Goal: Task Accomplishment & Management: Use online tool/utility

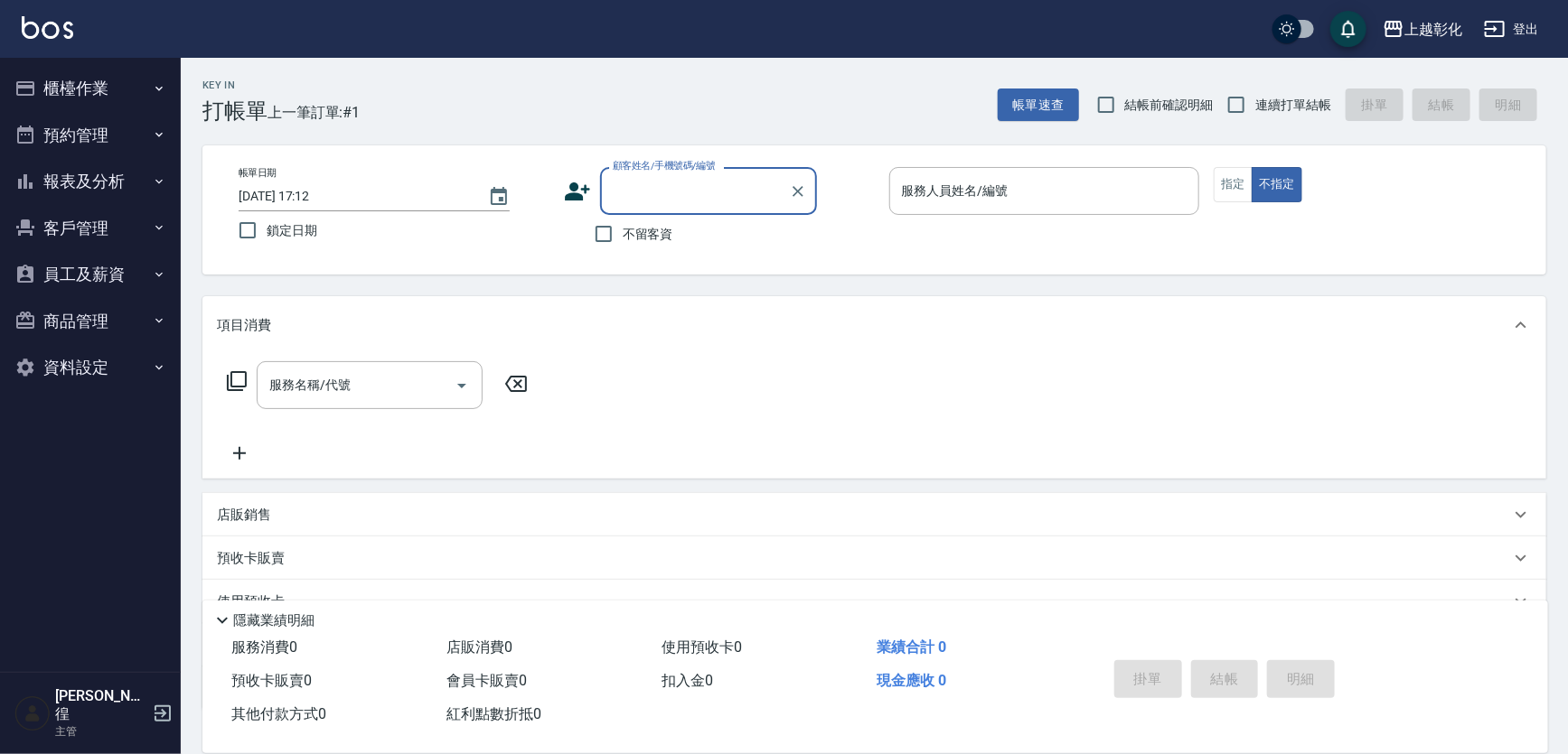
click at [639, 185] on input "顧客姓名/手機號碼/編號" at bounding box center [695, 191] width 174 height 32
click at [712, 235] on li "[PERSON_NAME]/0925105305/null" at bounding box center [709, 238] width 217 height 30
type input "[PERSON_NAME]/0925105305/null"
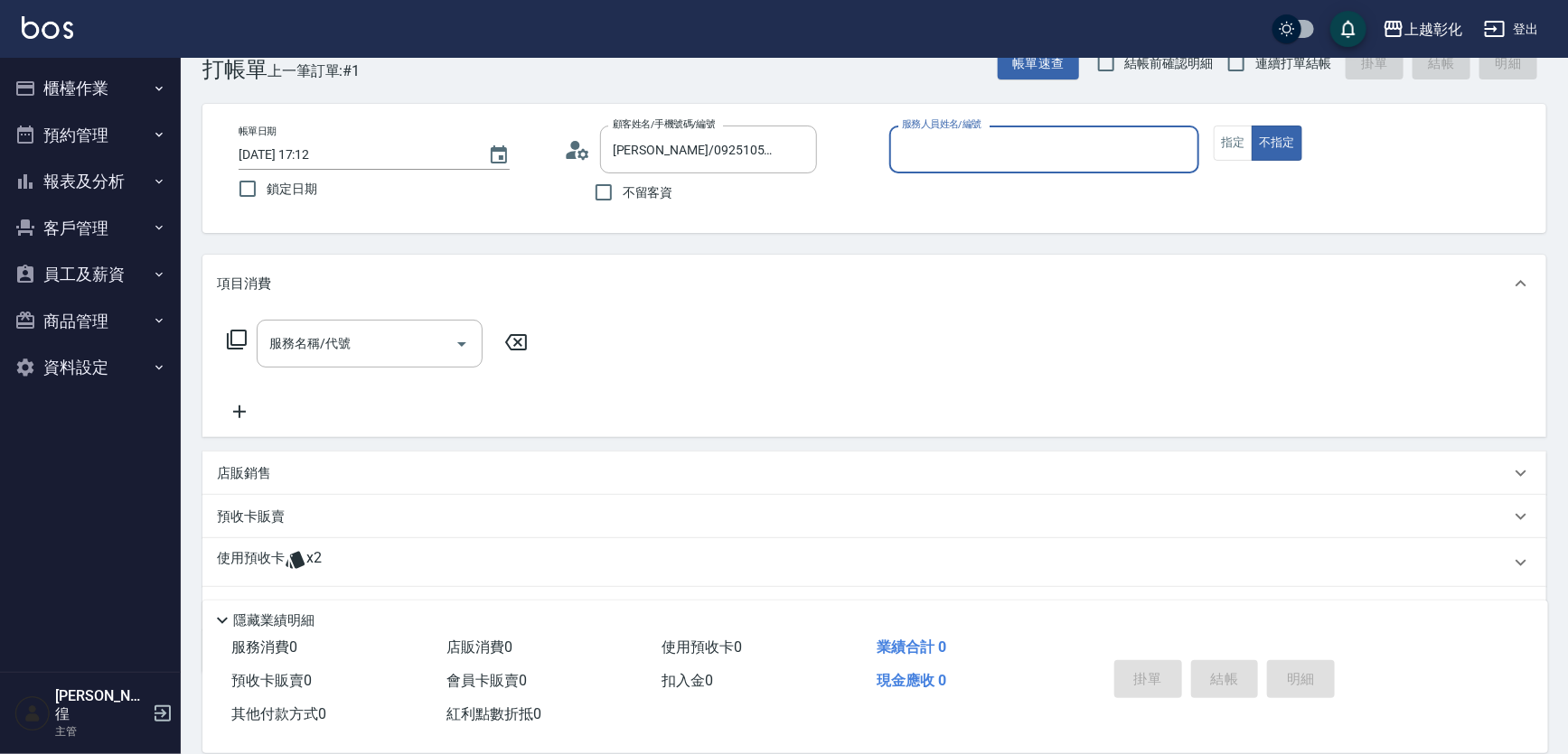
scroll to position [82, 0]
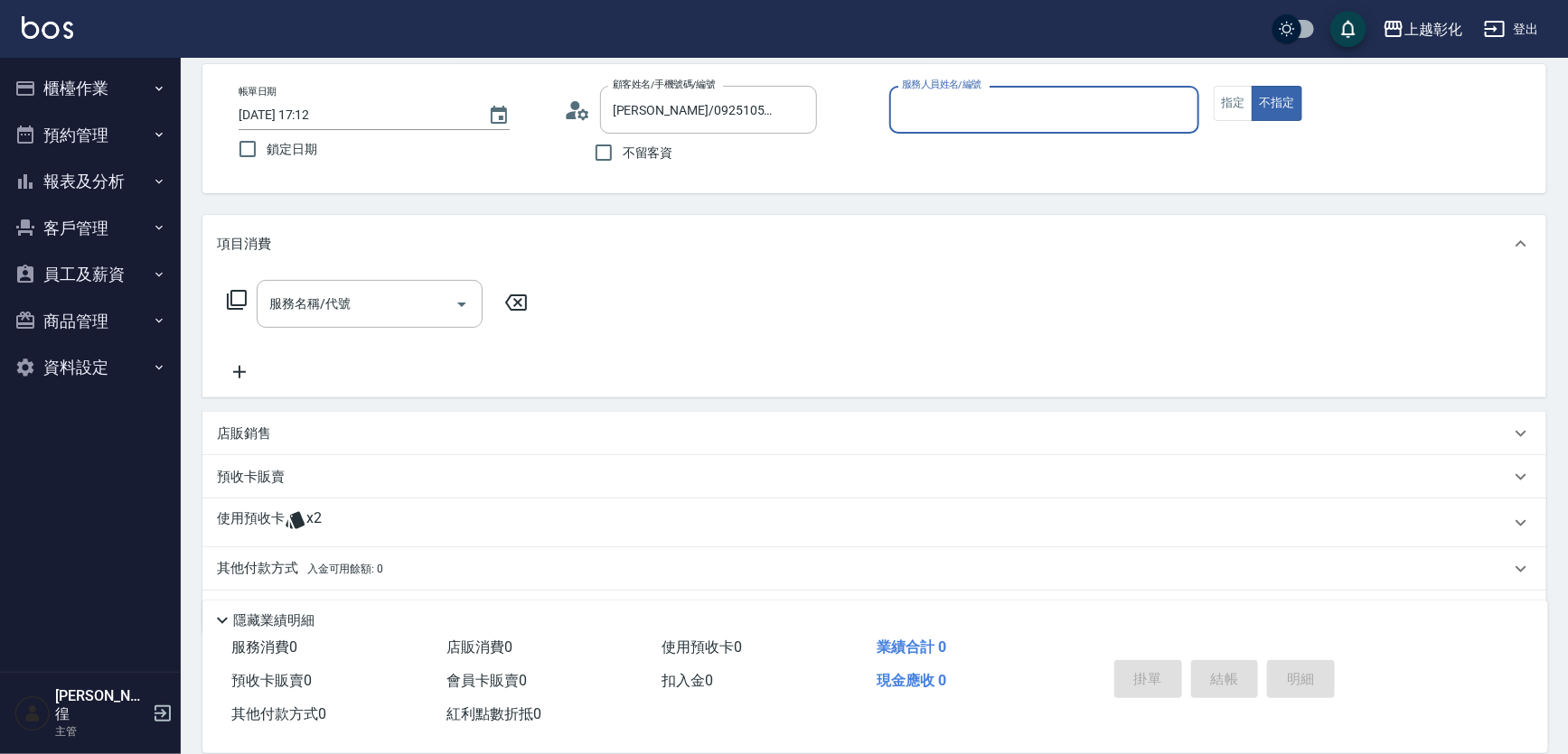
click at [943, 112] on input "服務人員姓名/編號" at bounding box center [1044, 109] width 295 height 32
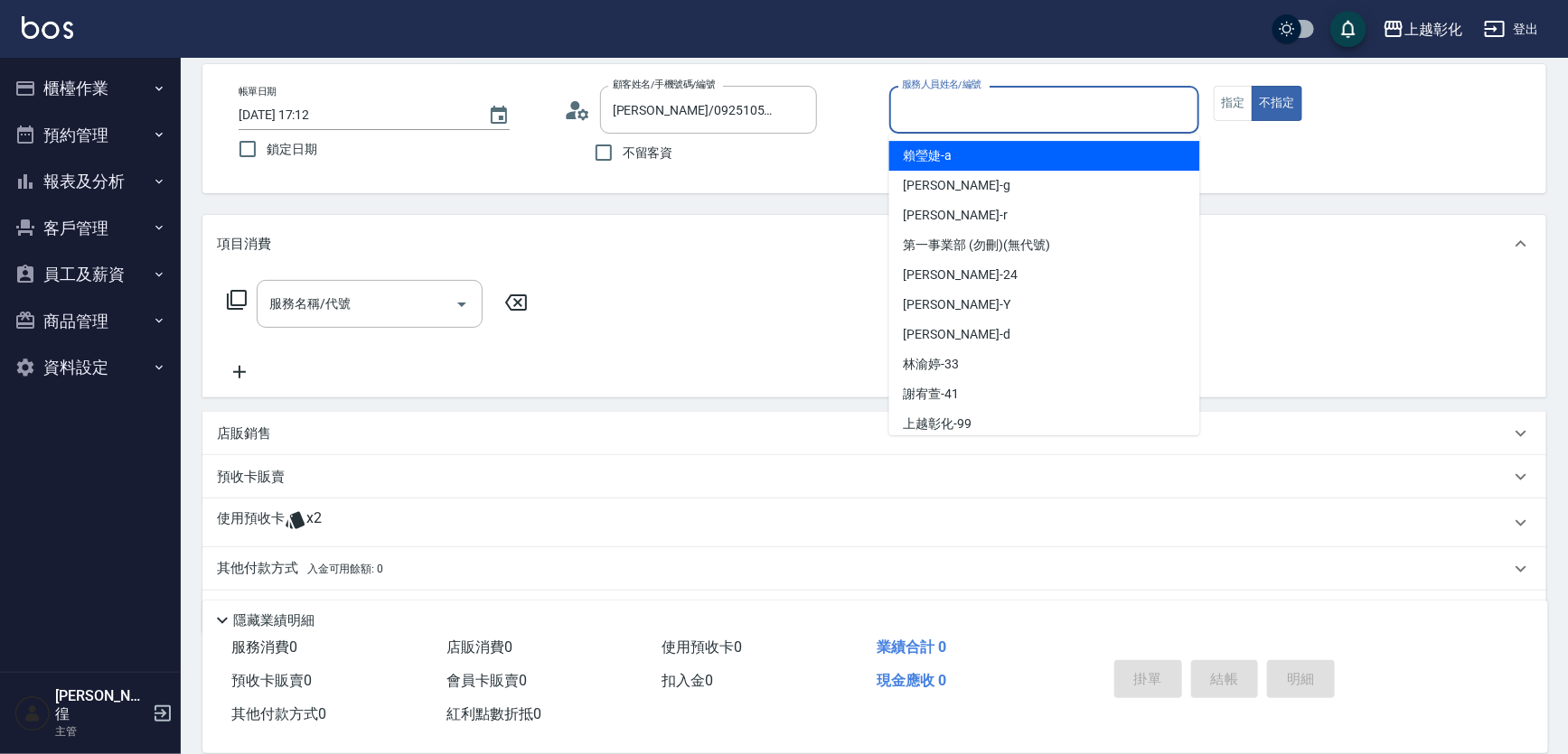
click at [962, 155] on div "[PERSON_NAME]" at bounding box center [1044, 156] width 311 height 30
type input "[PERSON_NAME]"
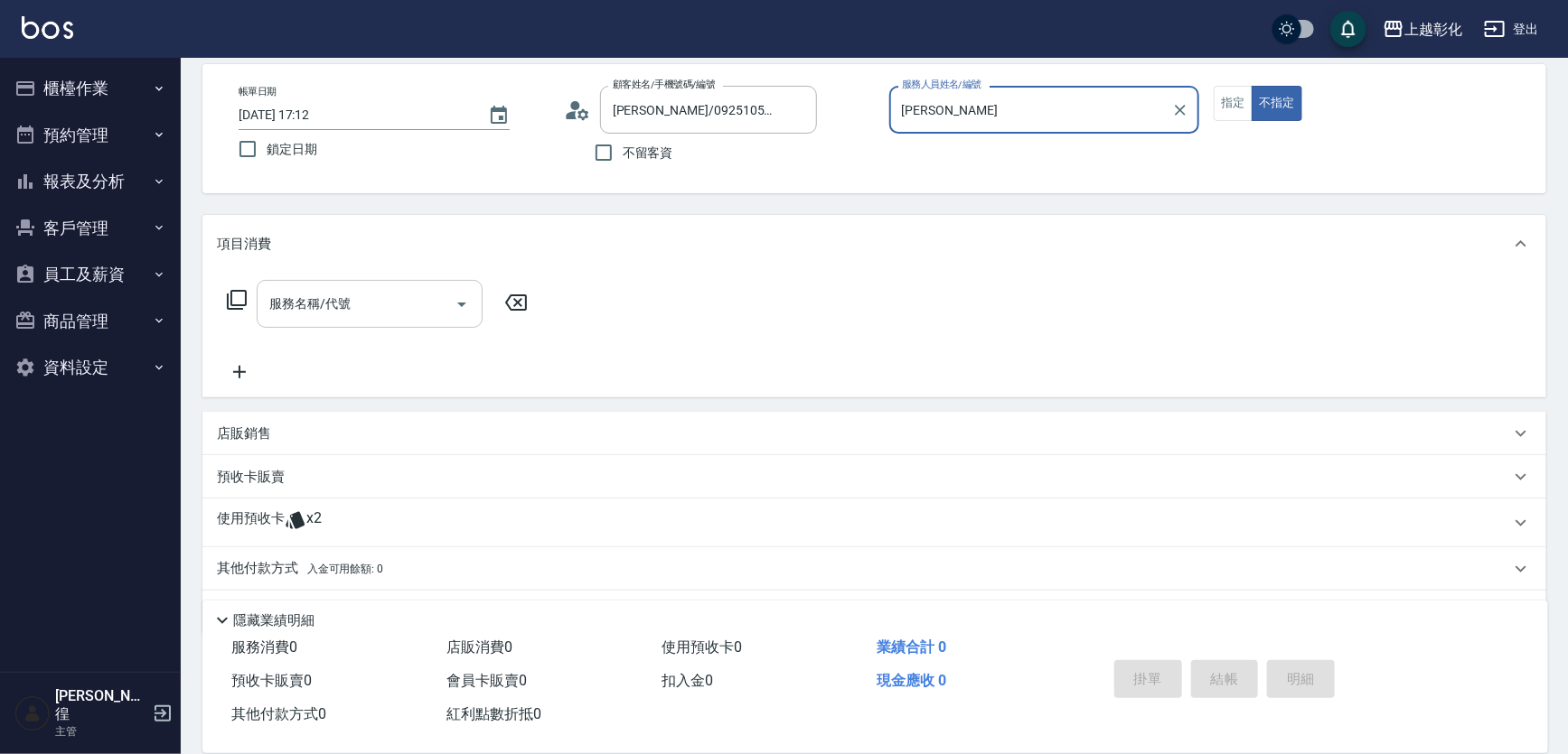
click at [388, 318] on input "服務名稱/代號" at bounding box center [356, 304] width 182 height 32
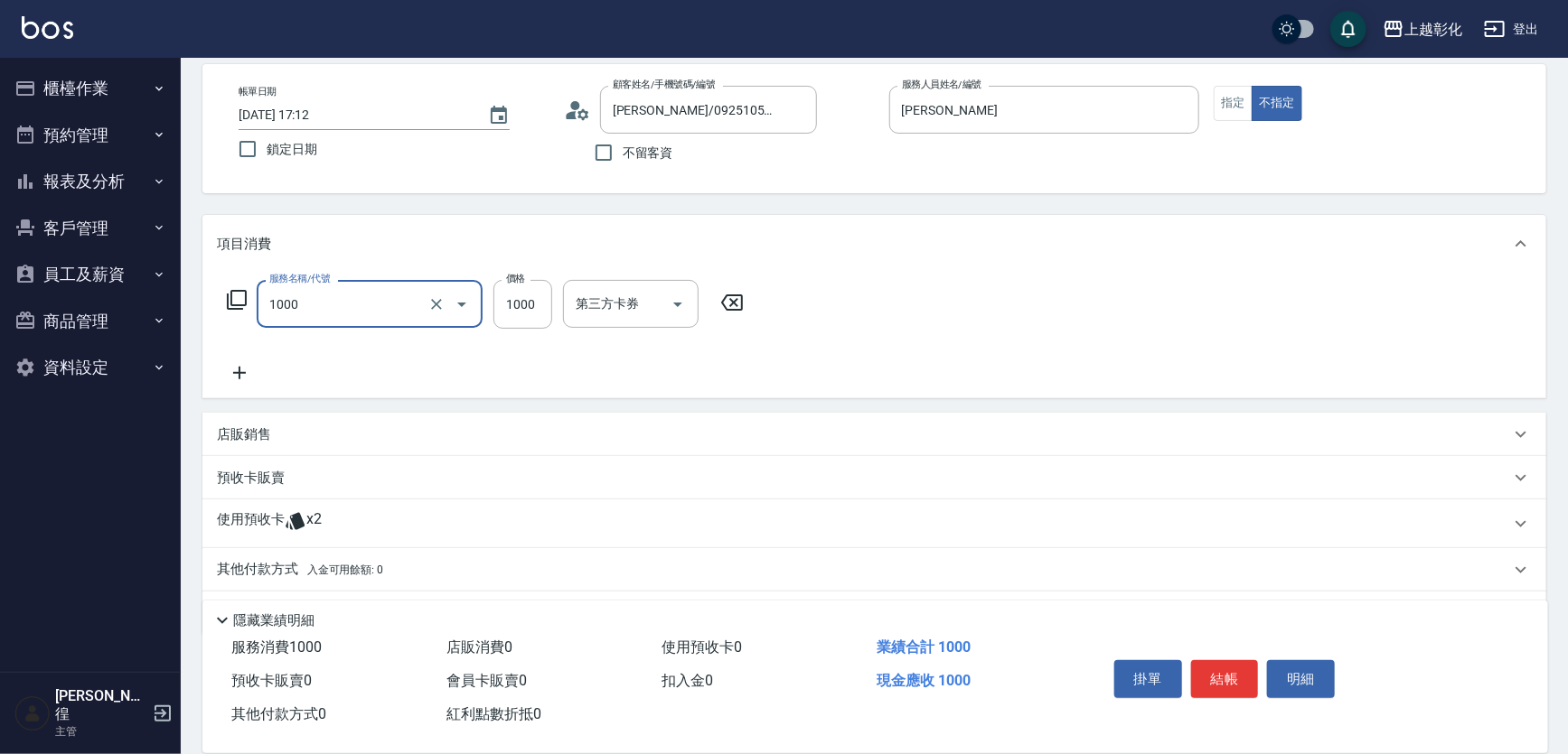
type input "套餐卡(1000)"
click at [280, 470] on p "預收卡販賣" at bounding box center [250, 478] width 68 height 19
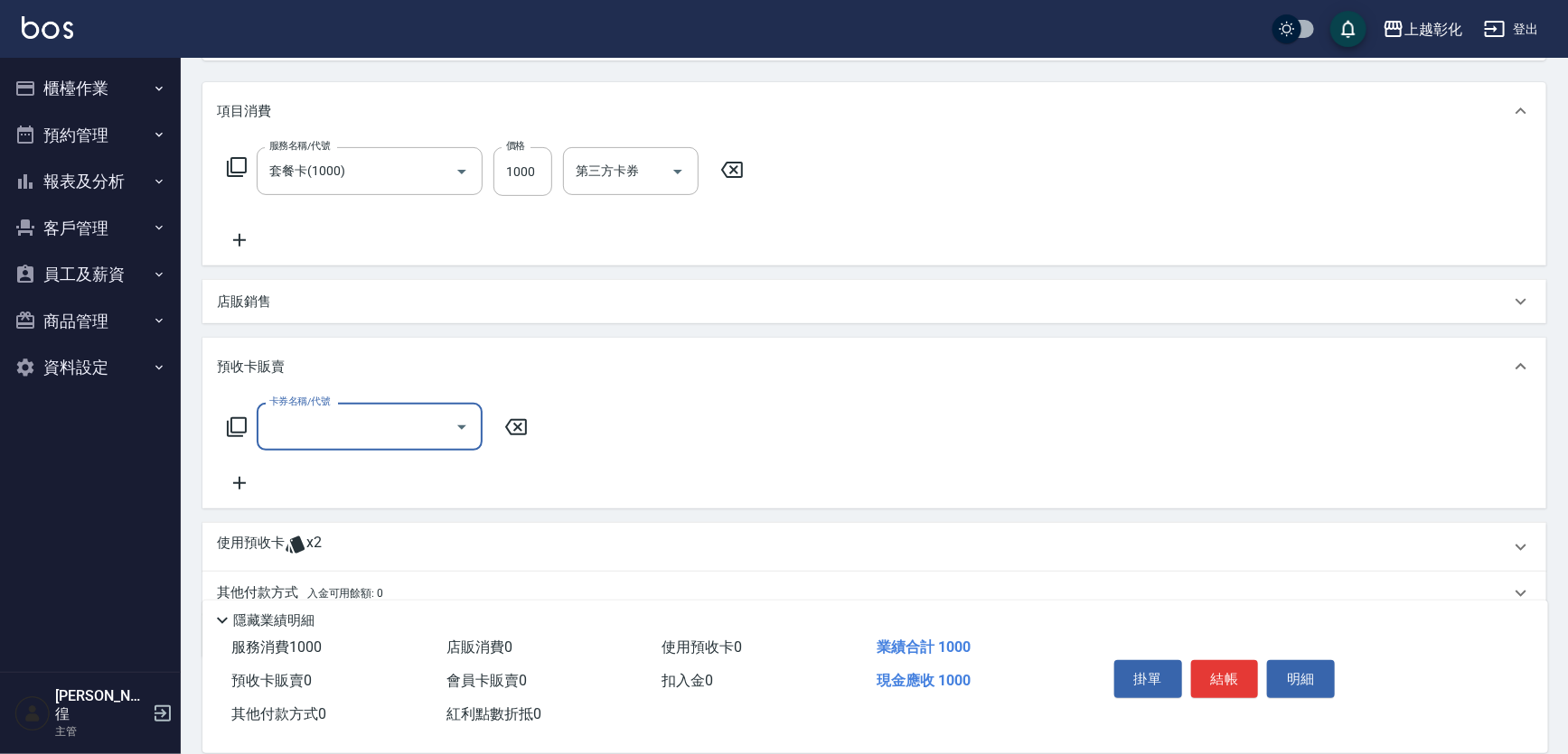
scroll to position [245, 0]
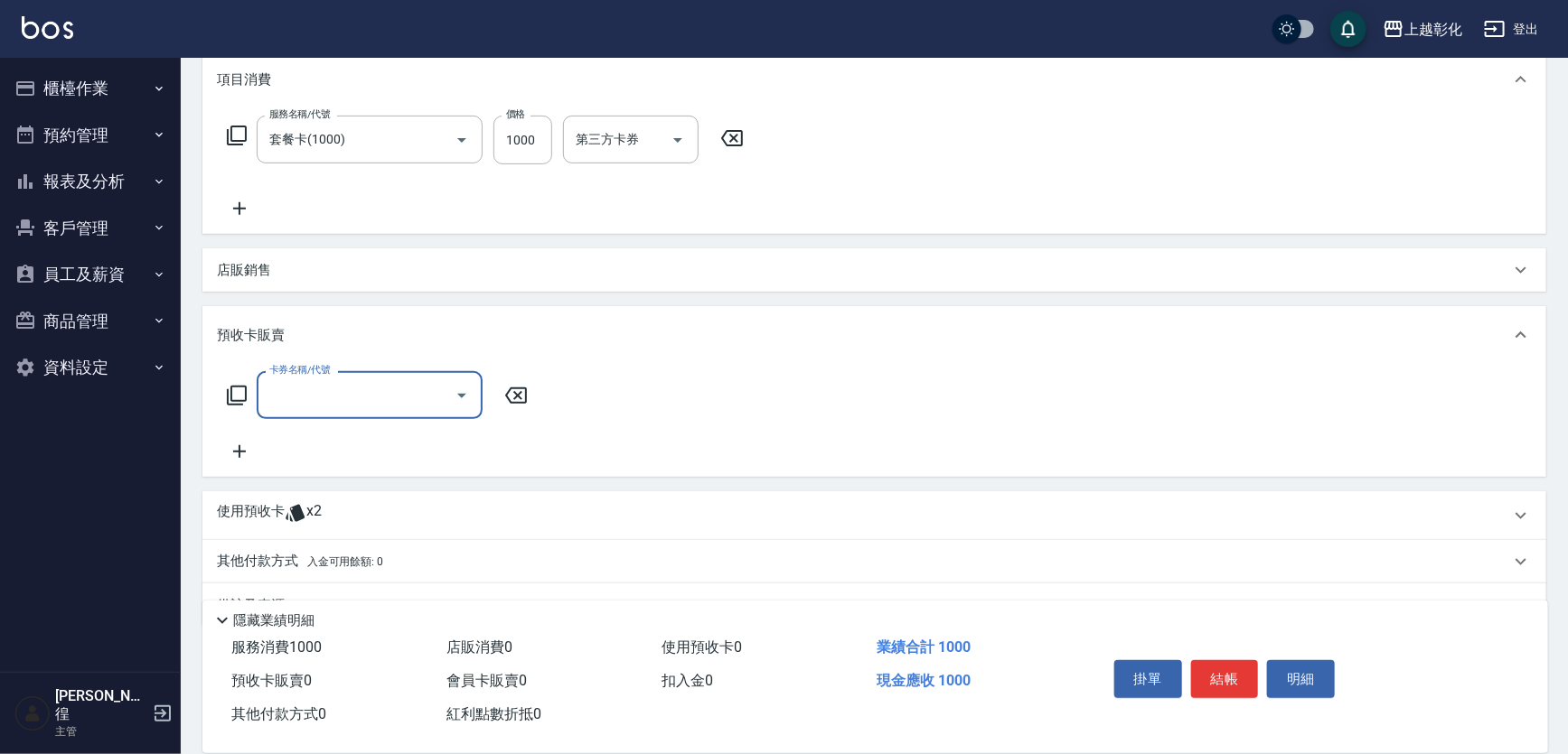
click at [365, 393] on input "卡券名稱/代號" at bounding box center [356, 395] width 182 height 32
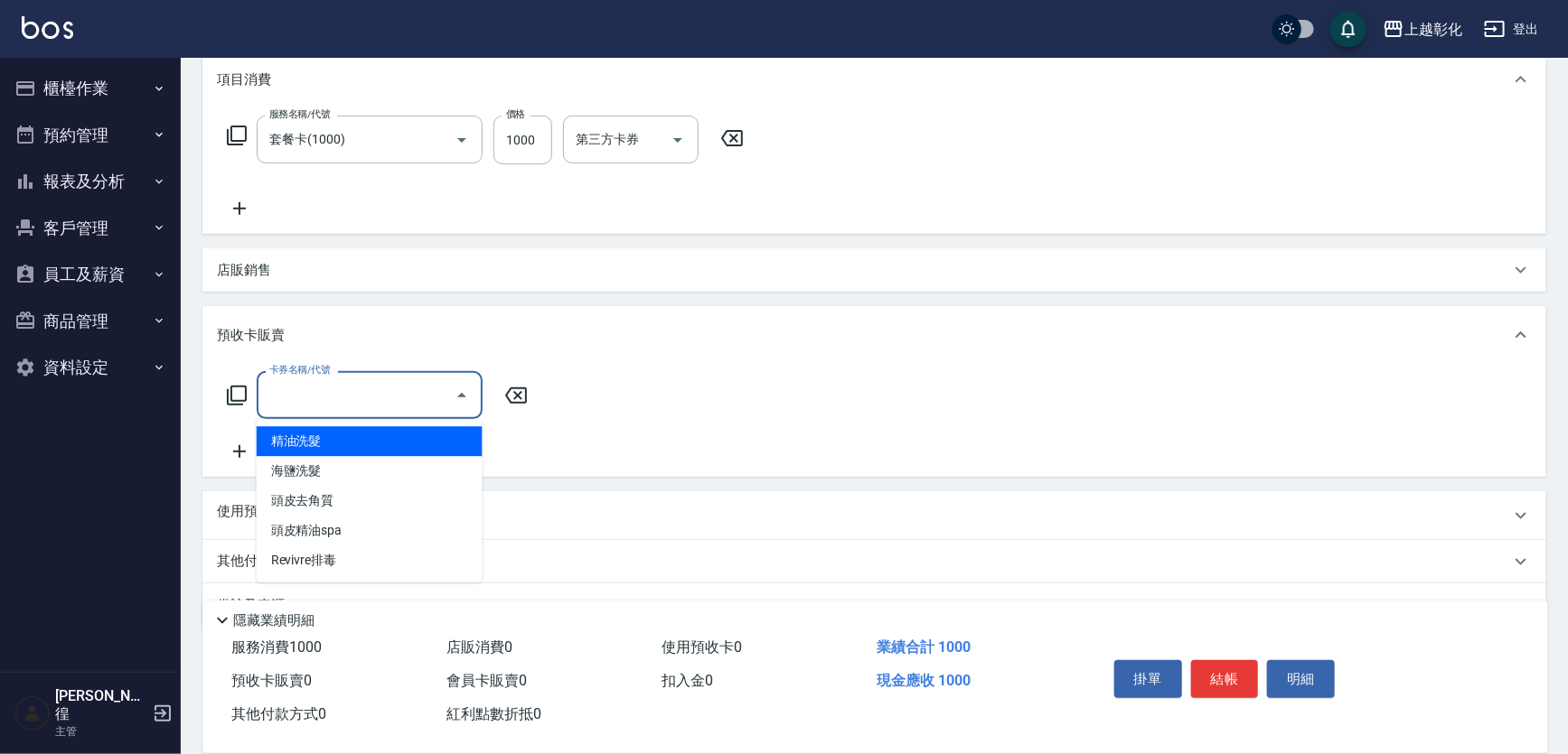
click at [330, 444] on span "精油洗髮" at bounding box center [369, 442] width 226 height 30
type input "精油洗髮"
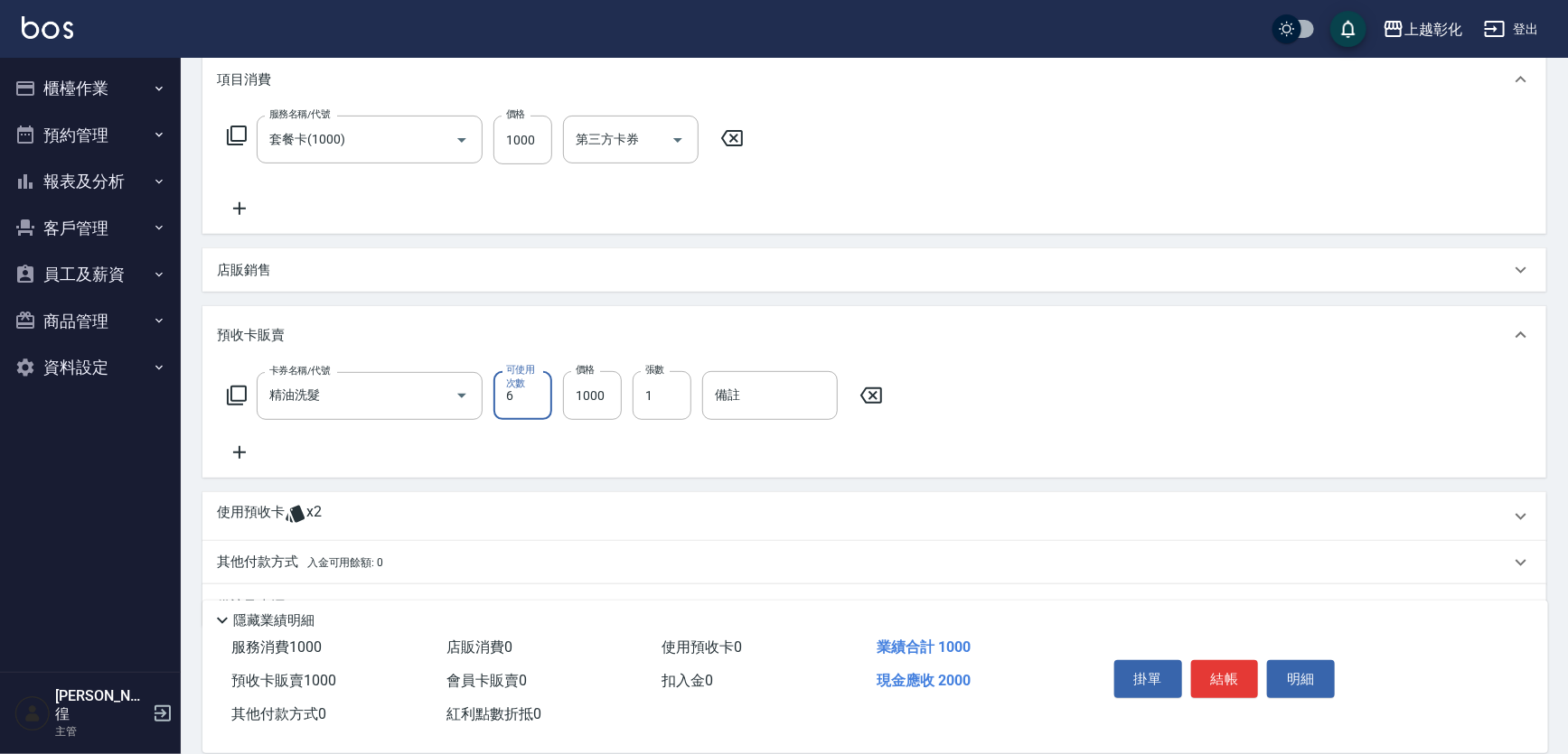
click at [722, 133] on icon at bounding box center [733, 138] width 45 height 22
click at [1220, 671] on button "結帳" at bounding box center [1225, 679] width 68 height 38
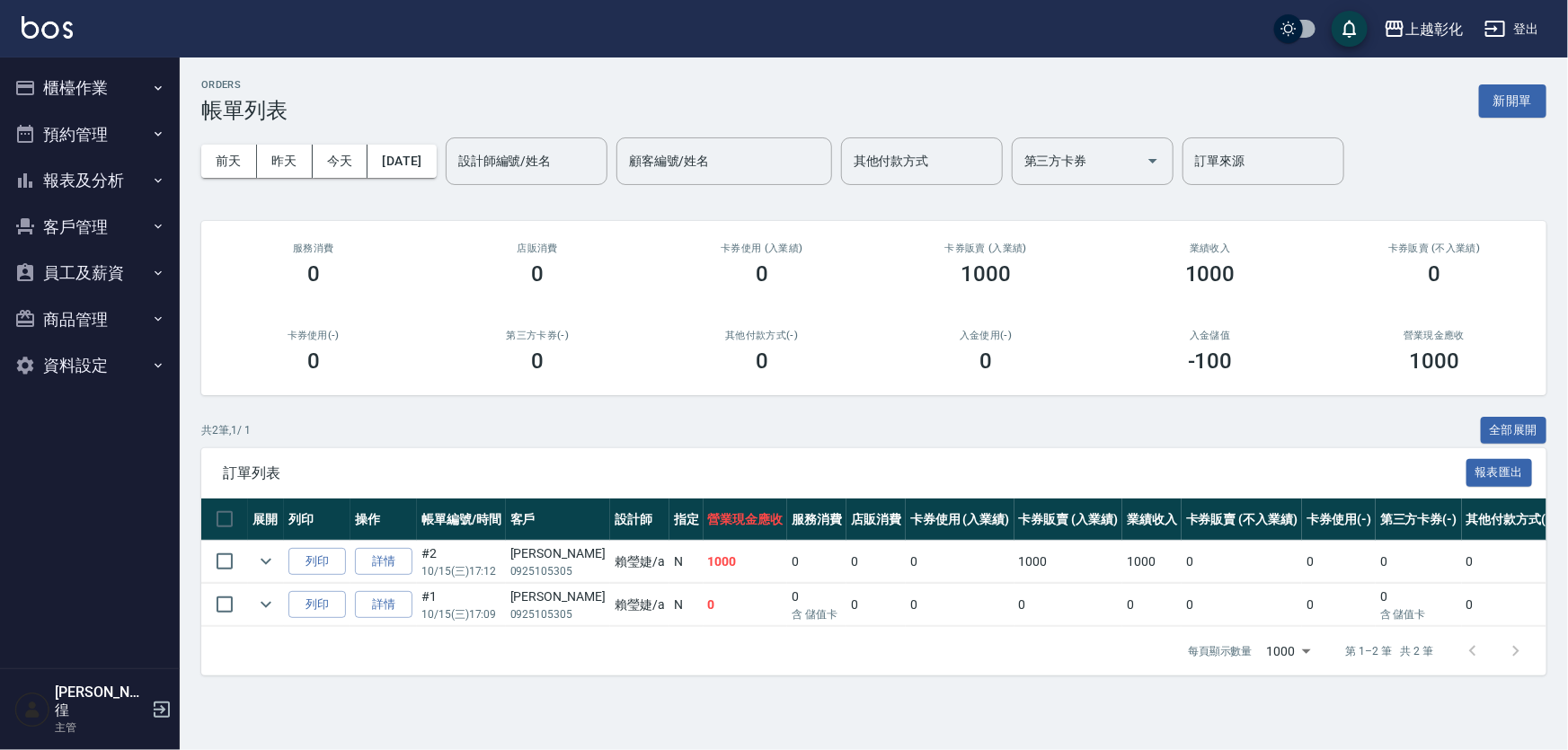
click at [153, 180] on icon "button" at bounding box center [158, 180] width 15 height 15
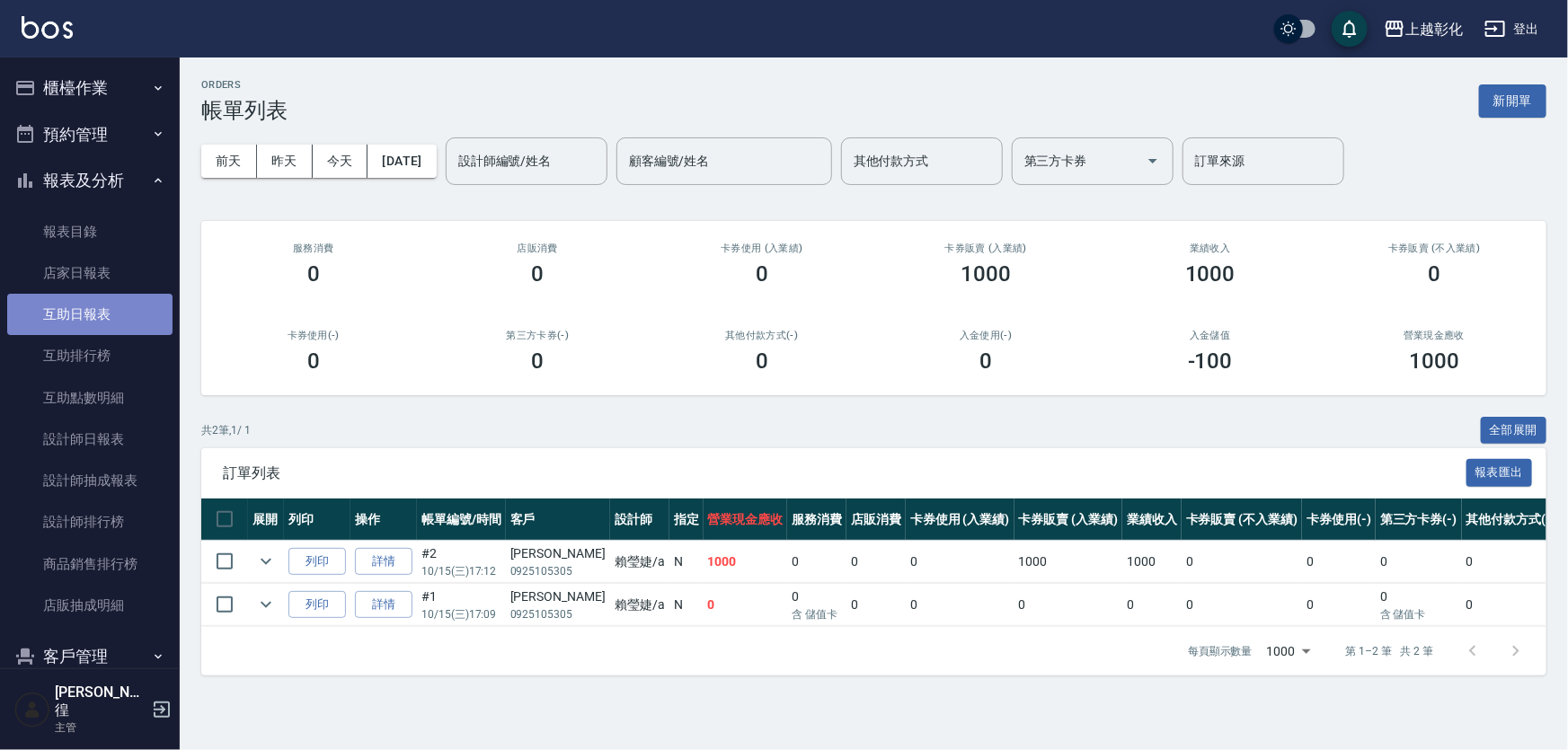
click at [114, 326] on link "互助日報表" at bounding box center [89, 315] width 166 height 41
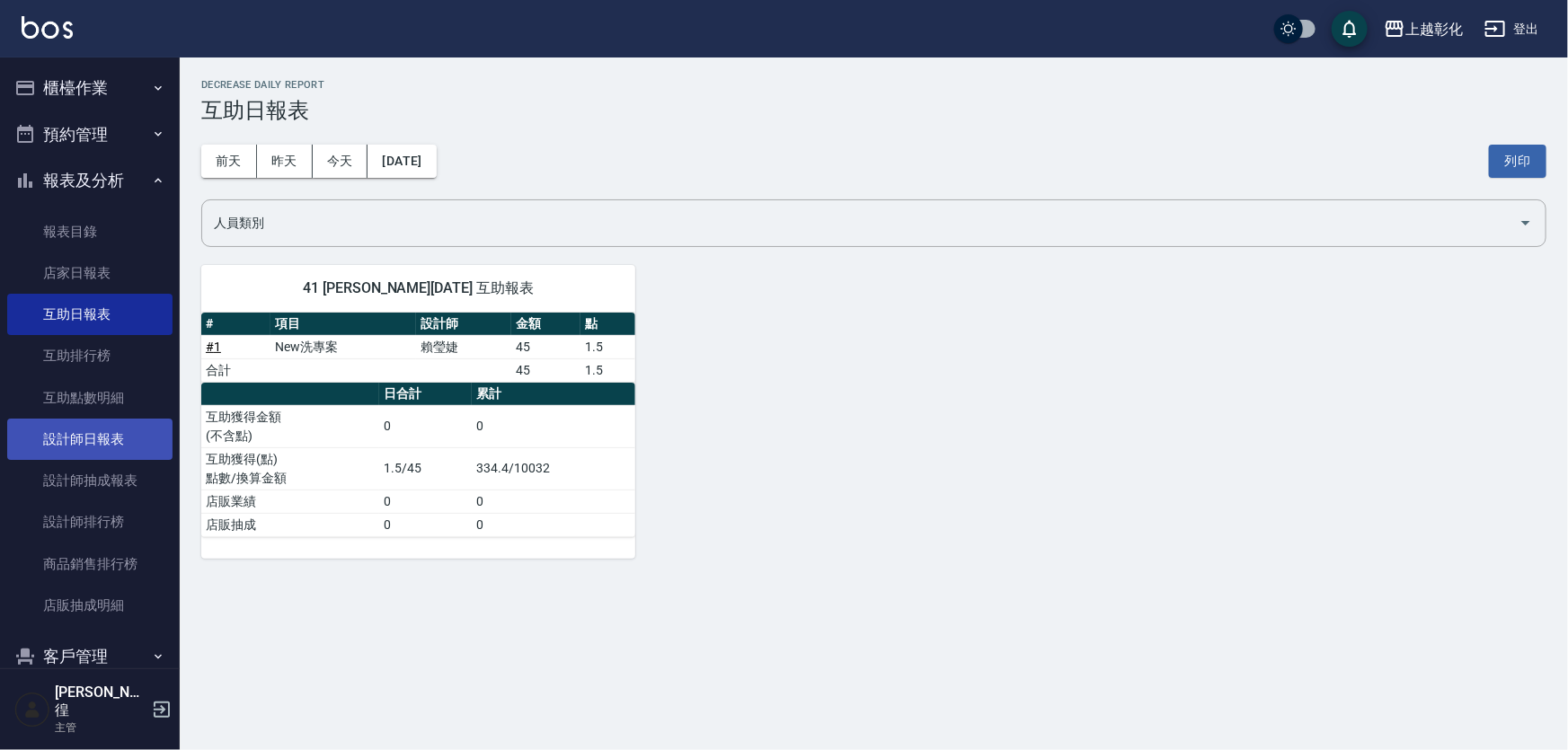
click at [77, 422] on link "設計師日報表" at bounding box center [89, 439] width 166 height 41
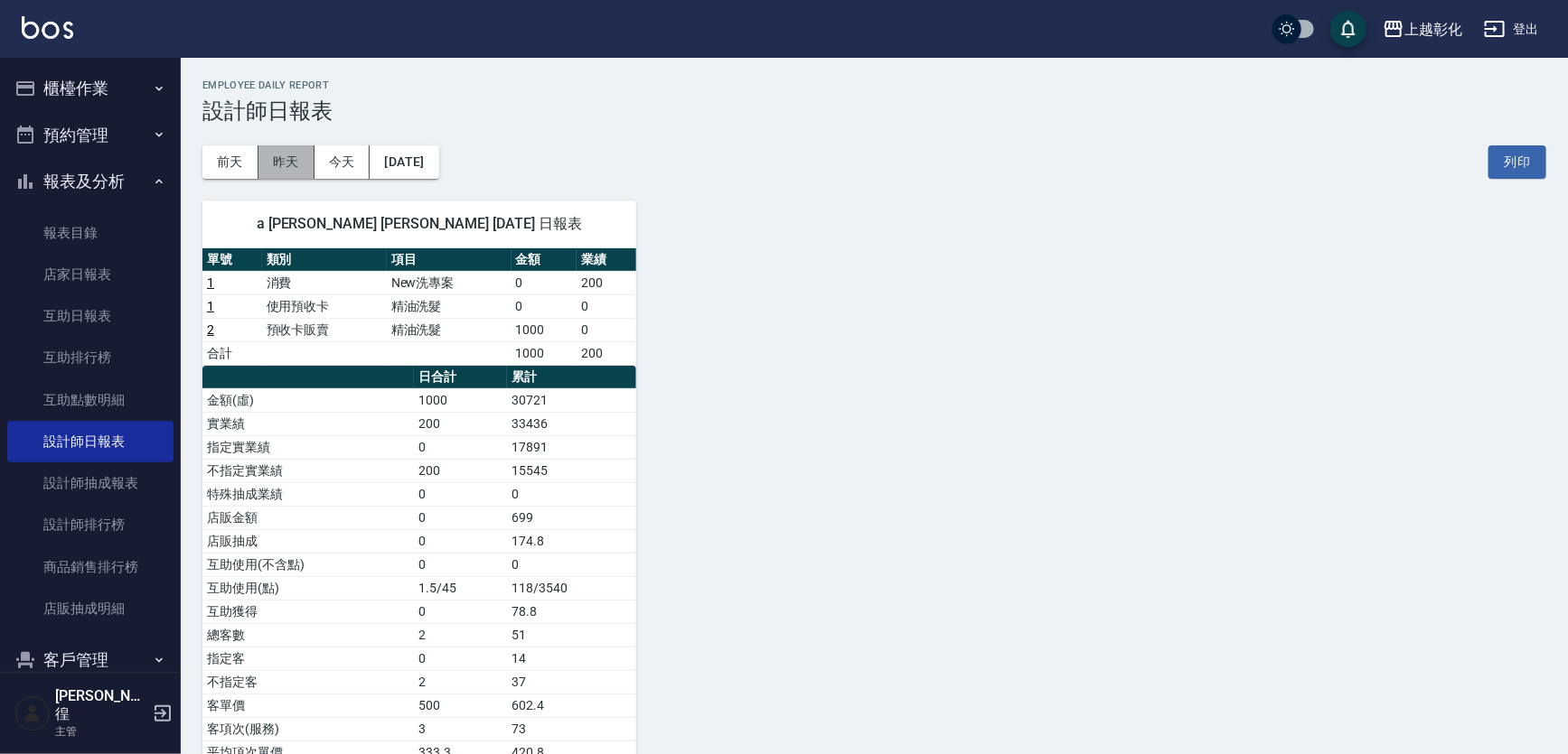
click at [283, 171] on button "昨天" at bounding box center [286, 163] width 56 height 34
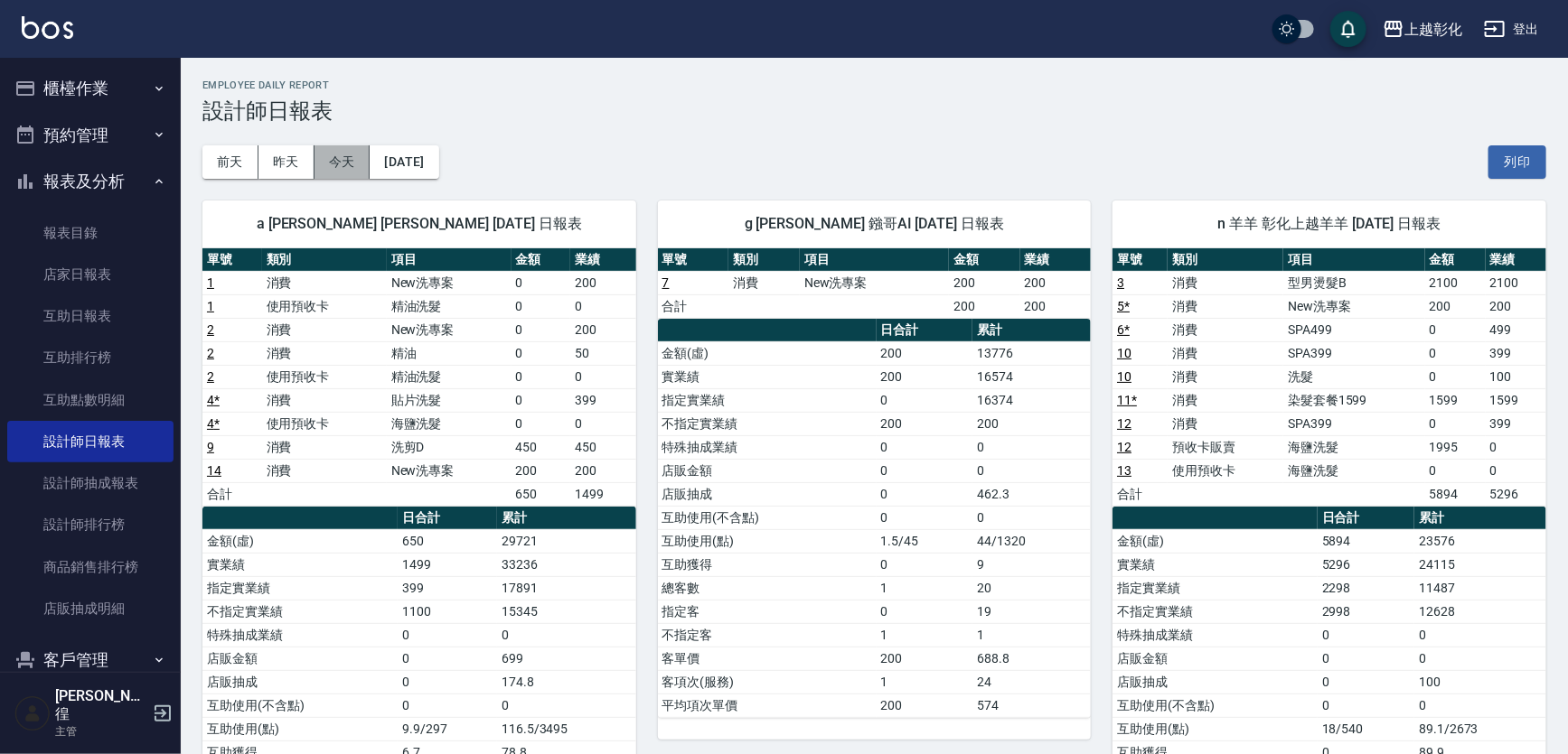
click at [339, 163] on button "今天" at bounding box center [342, 163] width 56 height 34
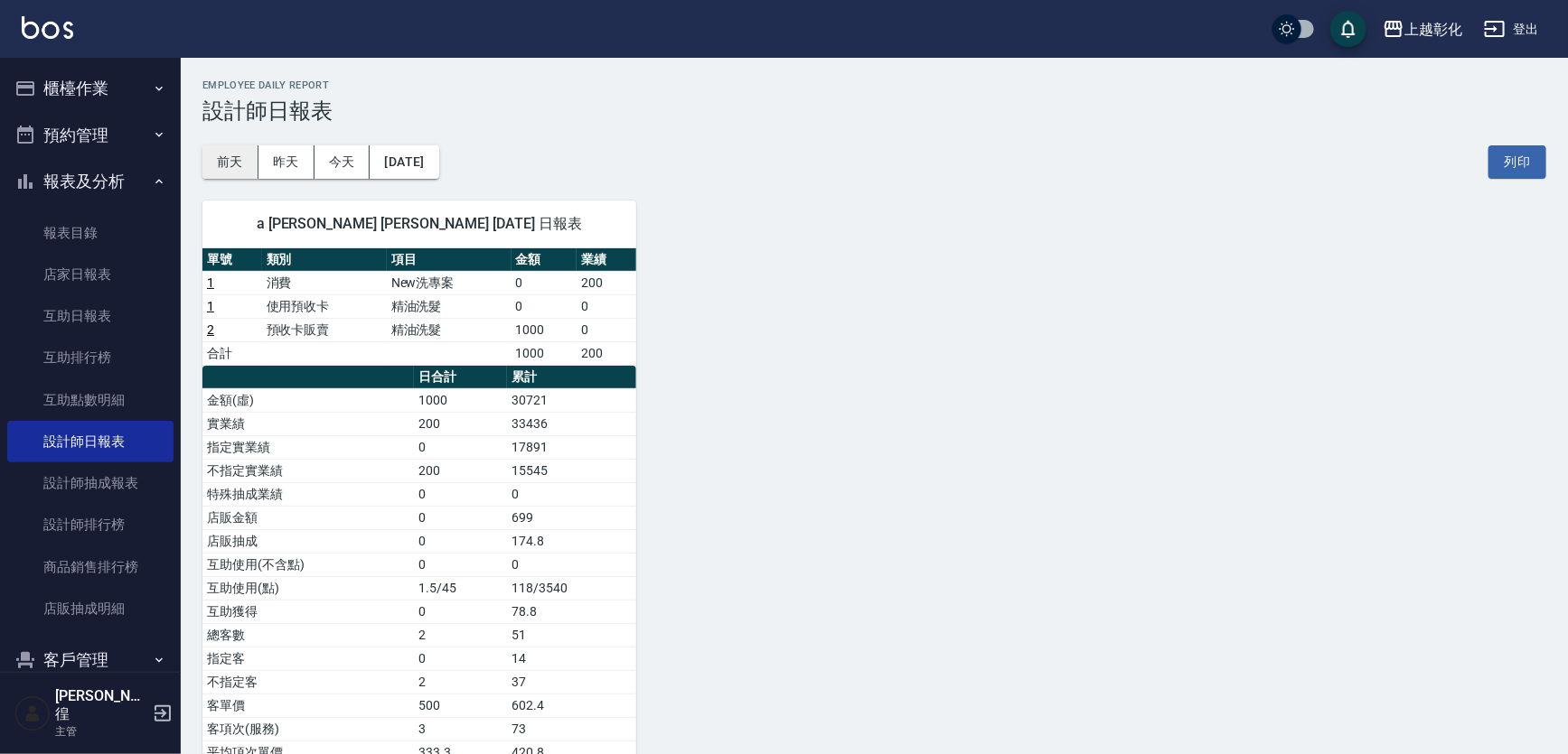
click at [243, 152] on button "前天" at bounding box center [230, 163] width 56 height 34
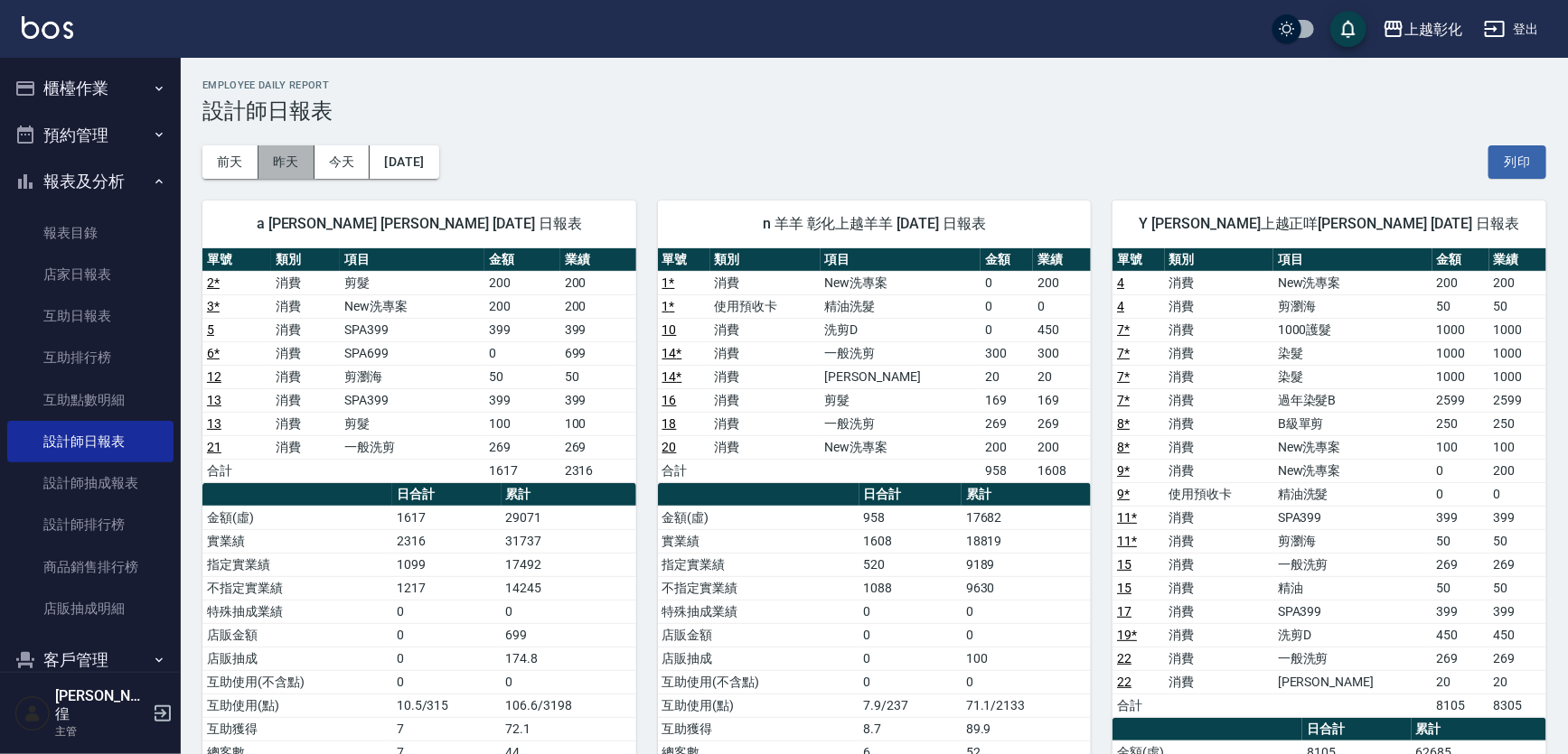
click at [288, 158] on button "昨天" at bounding box center [286, 163] width 56 height 34
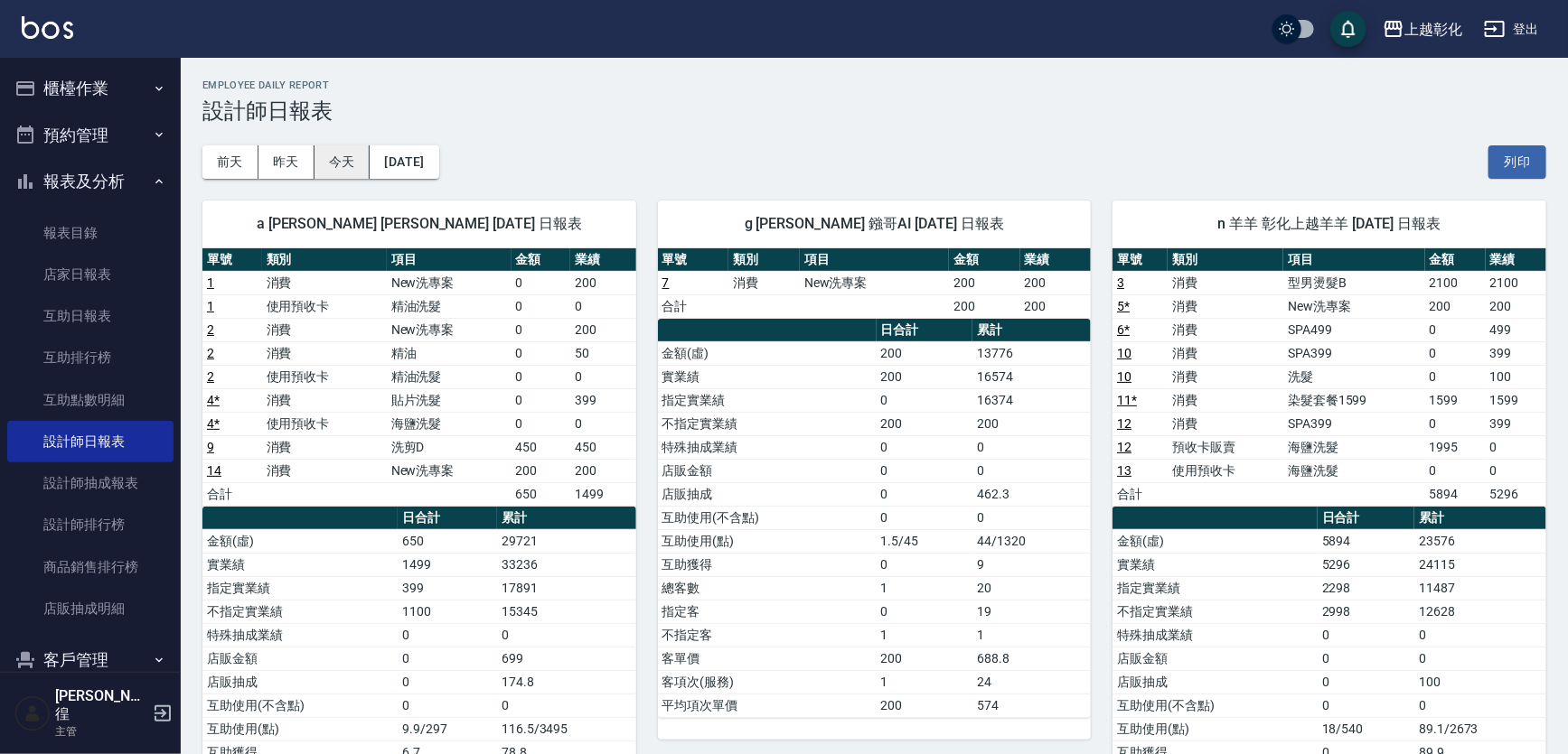
click at [344, 162] on button "今天" at bounding box center [342, 163] width 56 height 34
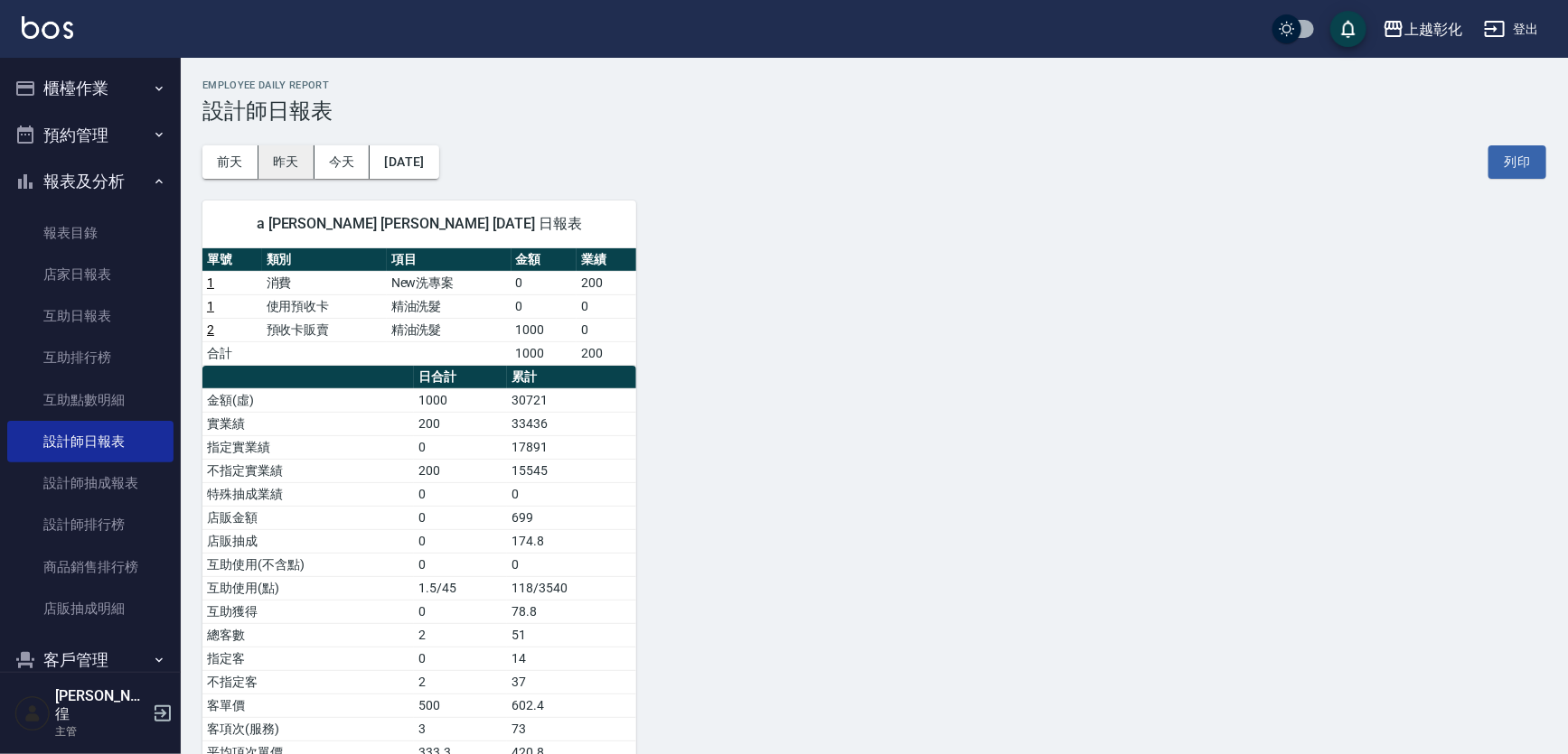
click at [299, 158] on button "昨天" at bounding box center [286, 163] width 56 height 34
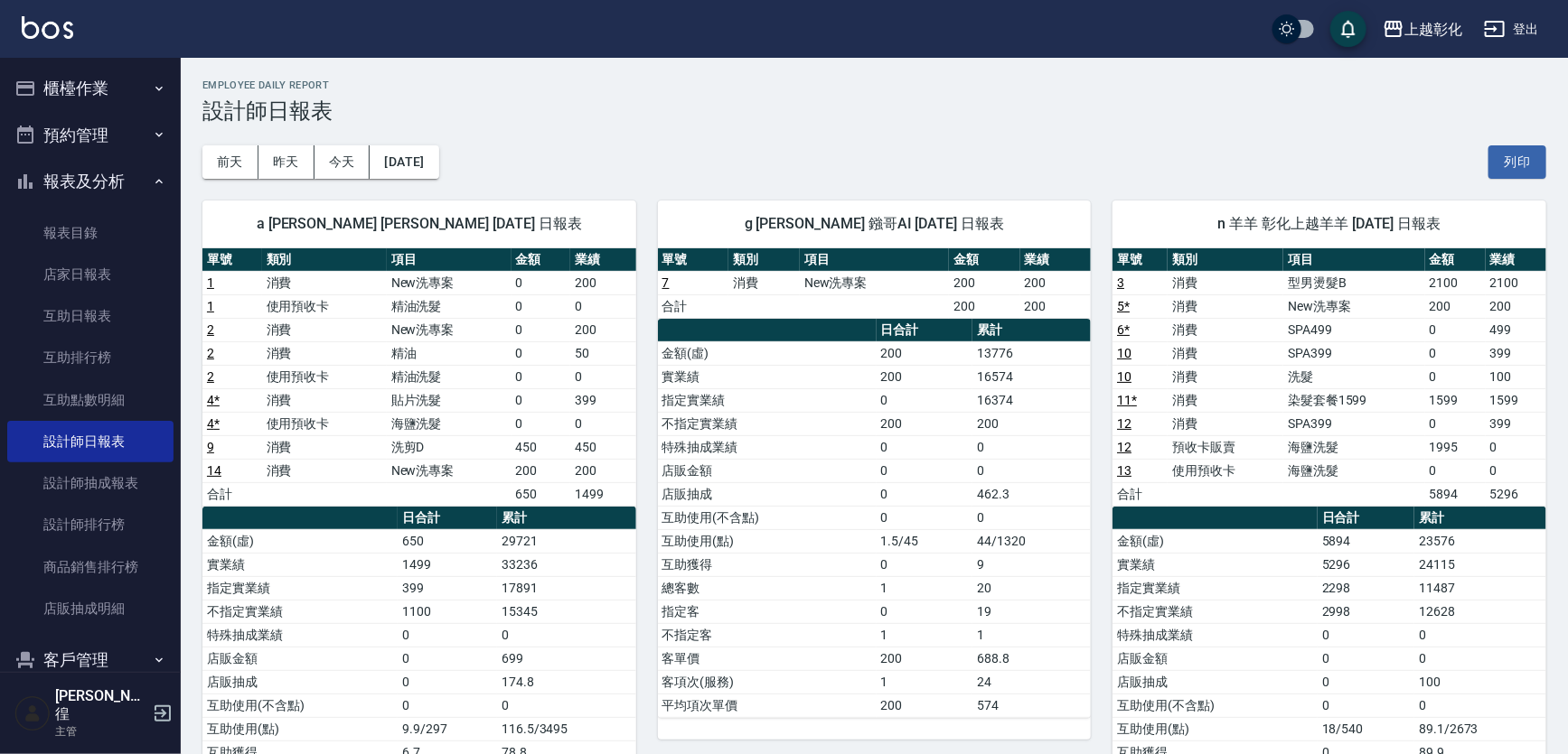
click at [359, 385] on tbody "1 消費 New洗專案 0 200 1 使用預收卡 精油洗髮 0 0 2 消費 New洗專案 0 200 2 消費 精油 0 50 2 使用預收卡 精油洗髮 …" at bounding box center [419, 388] width 434 height 235
click at [334, 141] on div "[DATE] [DATE] [DATE] [DATE] 列印" at bounding box center [874, 163] width 1344 height 77
click at [334, 144] on div "[DATE] [DATE] [DATE] [DATE] 列印" at bounding box center [874, 163] width 1344 height 77
click at [341, 148] on button "今天" at bounding box center [342, 163] width 56 height 34
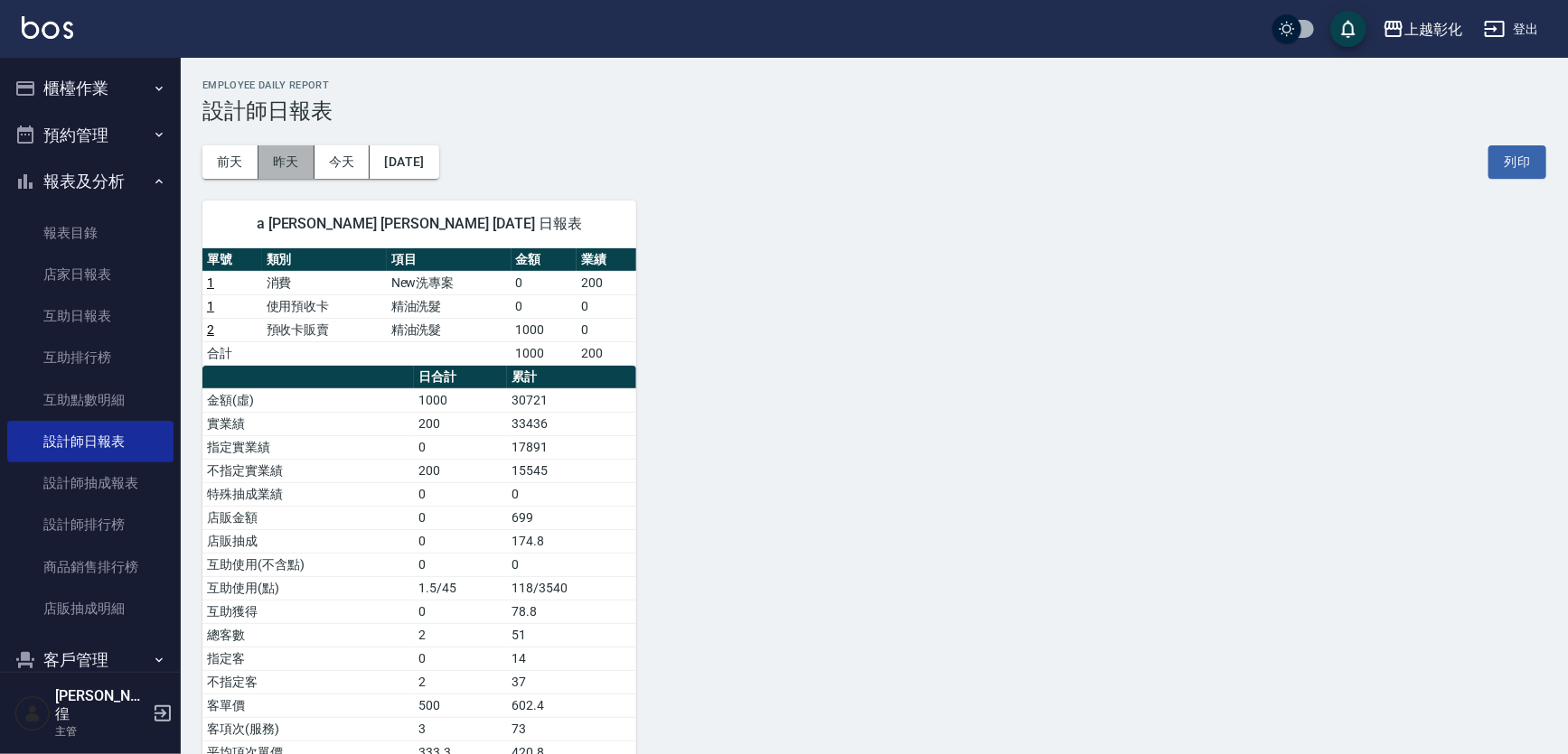
click at [285, 160] on button "昨天" at bounding box center [286, 163] width 56 height 34
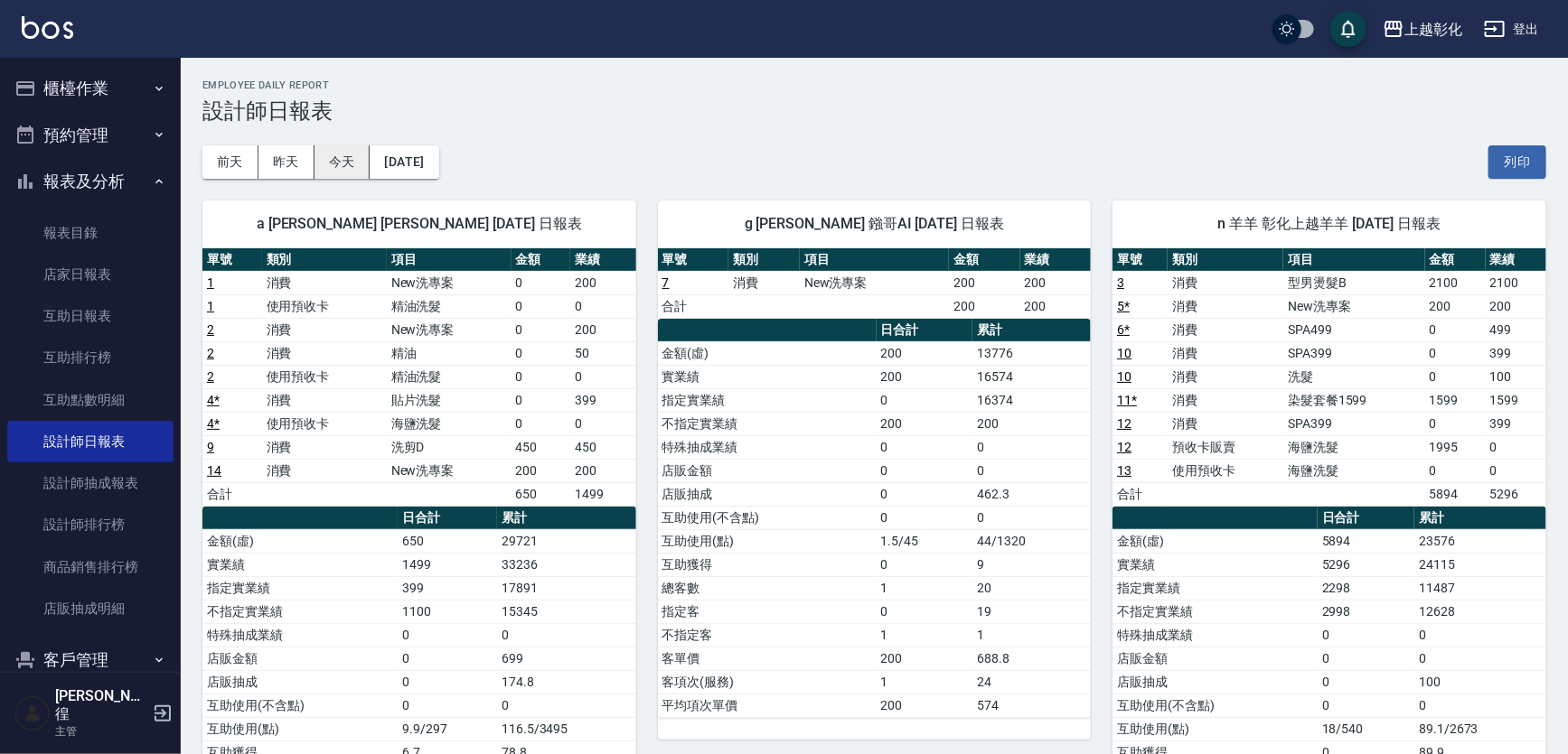
click at [323, 163] on button "今天" at bounding box center [342, 163] width 56 height 34
